Goal: Information Seeking & Learning: Understand process/instructions

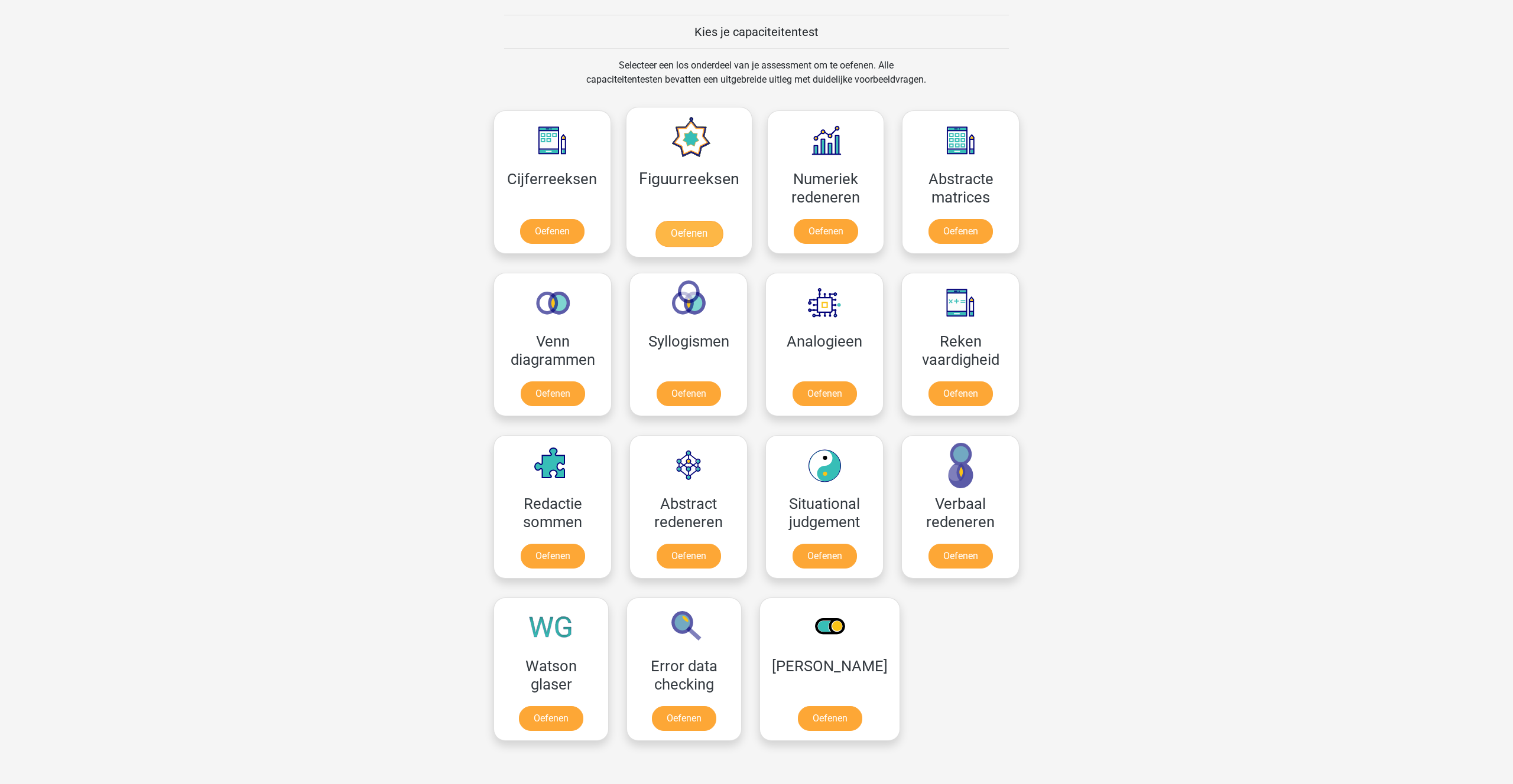
scroll to position [444, 0]
click at [814, 235] on link "Oefenen" at bounding box center [825, 233] width 67 height 26
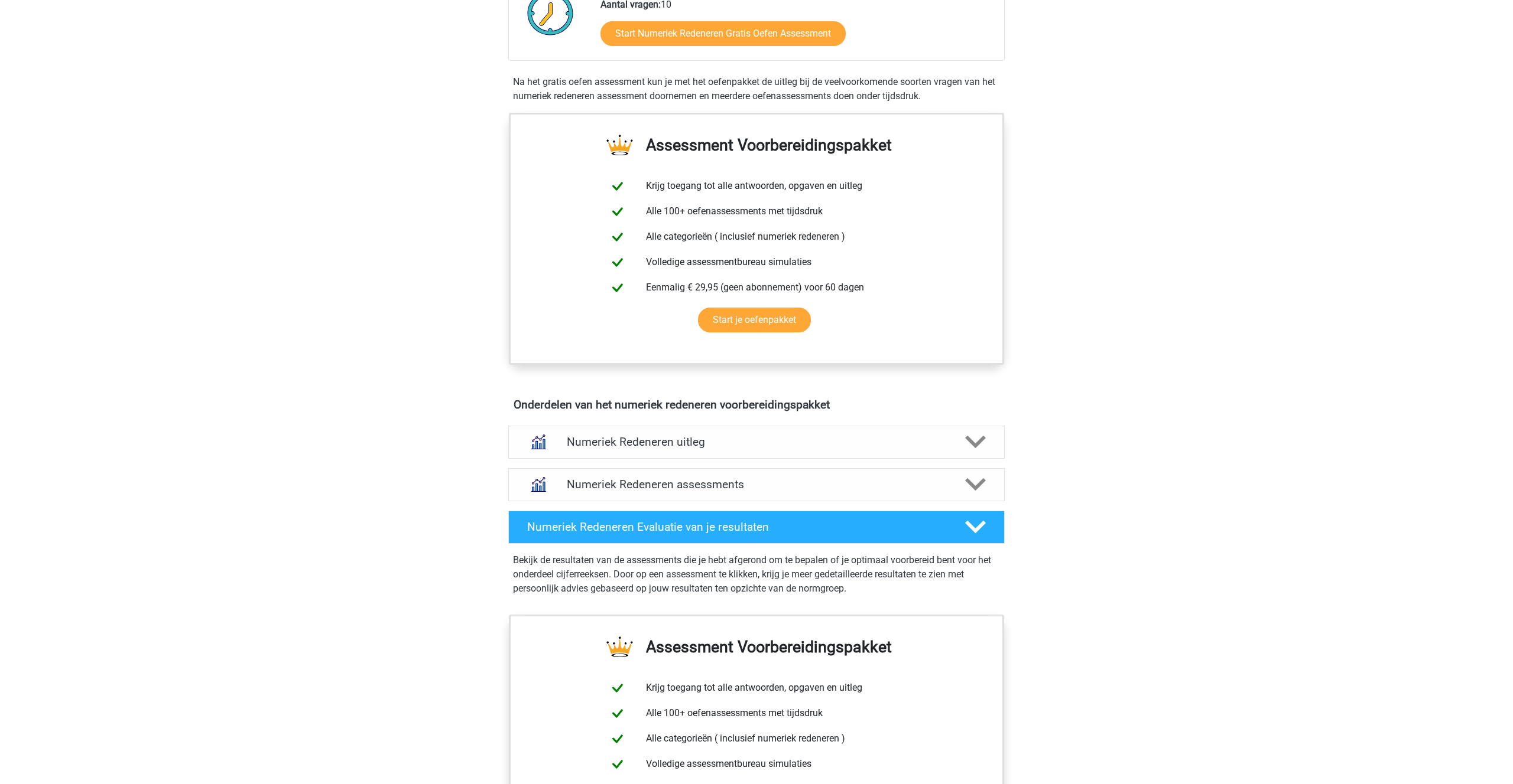
scroll to position [362, 0]
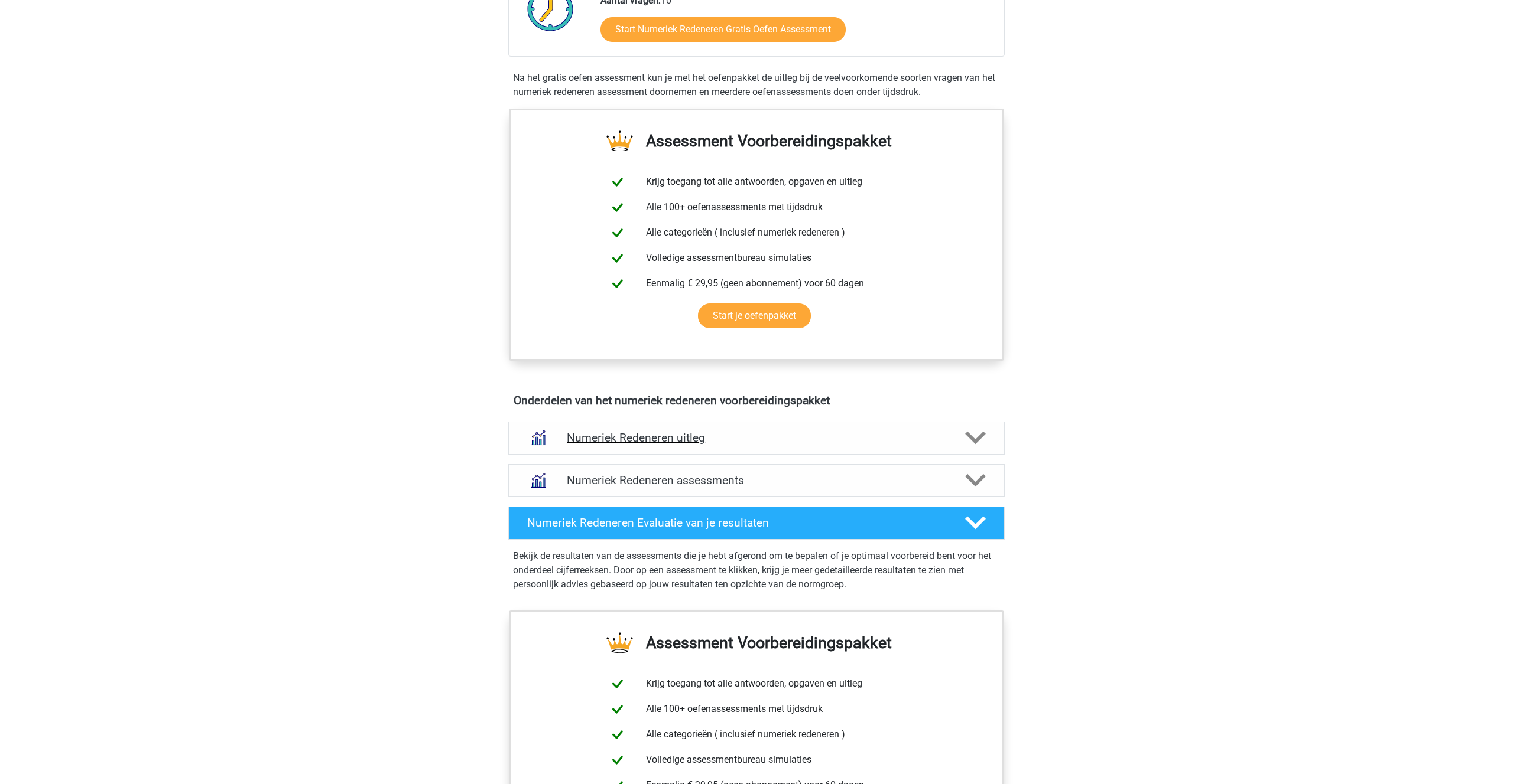
click at [664, 436] on h4 "Numeriek Redeneren uitleg" at bounding box center [756, 438] width 379 height 14
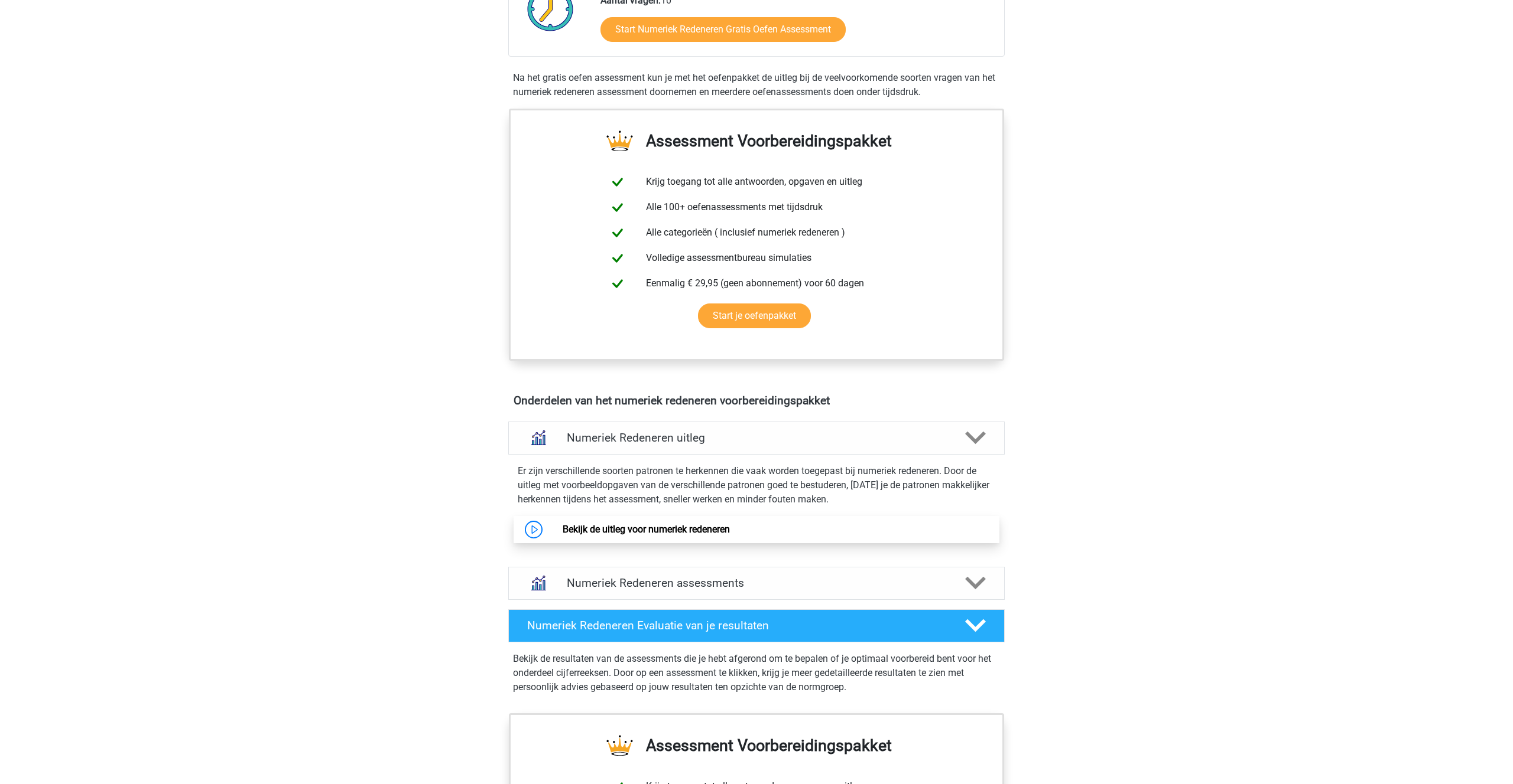
click at [671, 532] on link "Bekijk de uitleg voor numeriek redeneren" at bounding box center [646, 529] width 167 height 11
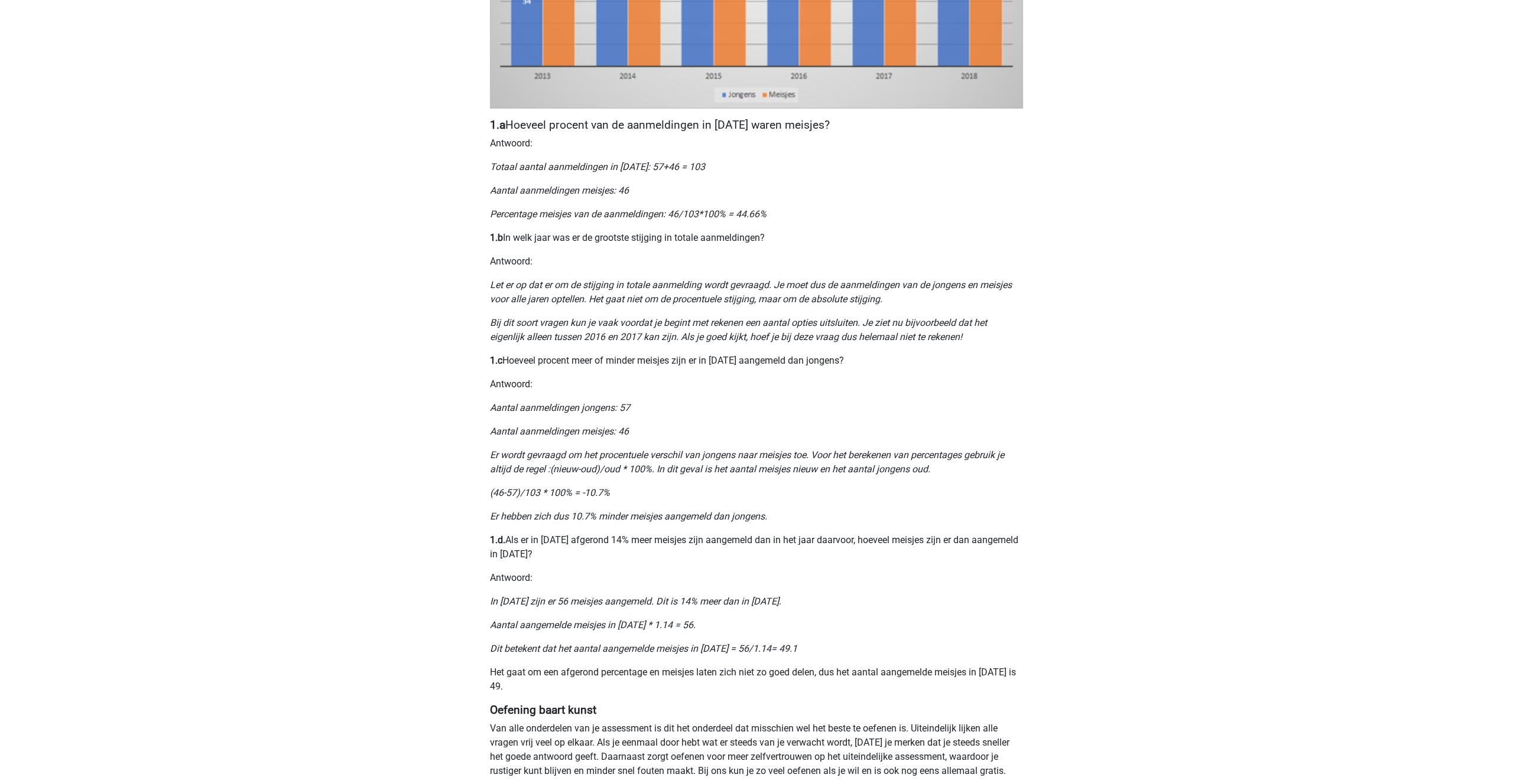
scroll to position [484, 0]
